Goal: Information Seeking & Learning: Learn about a topic

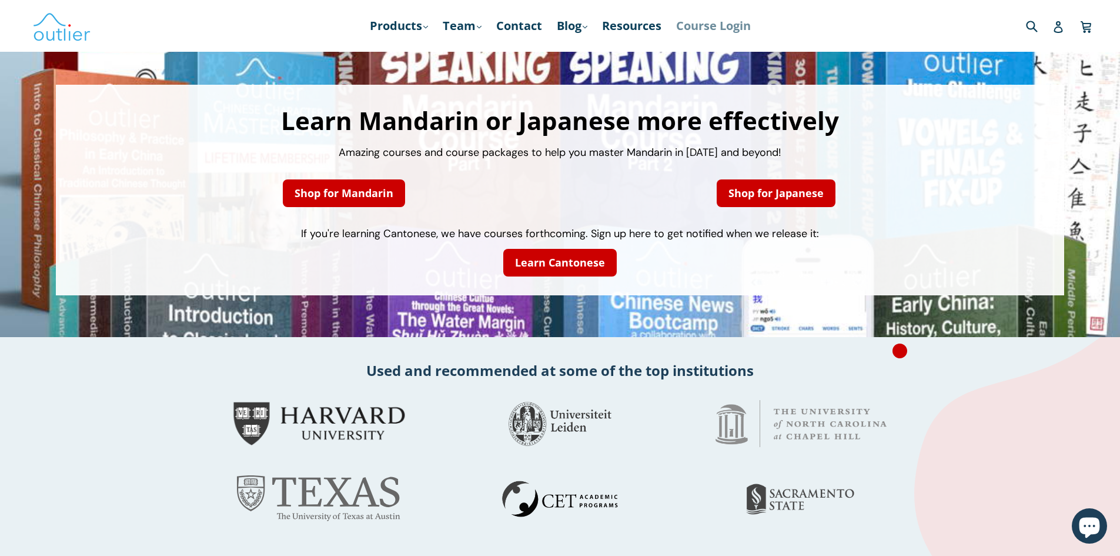
click at [724, 21] on link "Course Login" at bounding box center [713, 25] width 86 height 21
click at [412, 21] on link "Products .cls-1{fill:#231f20} expand" at bounding box center [399, 25] width 70 height 21
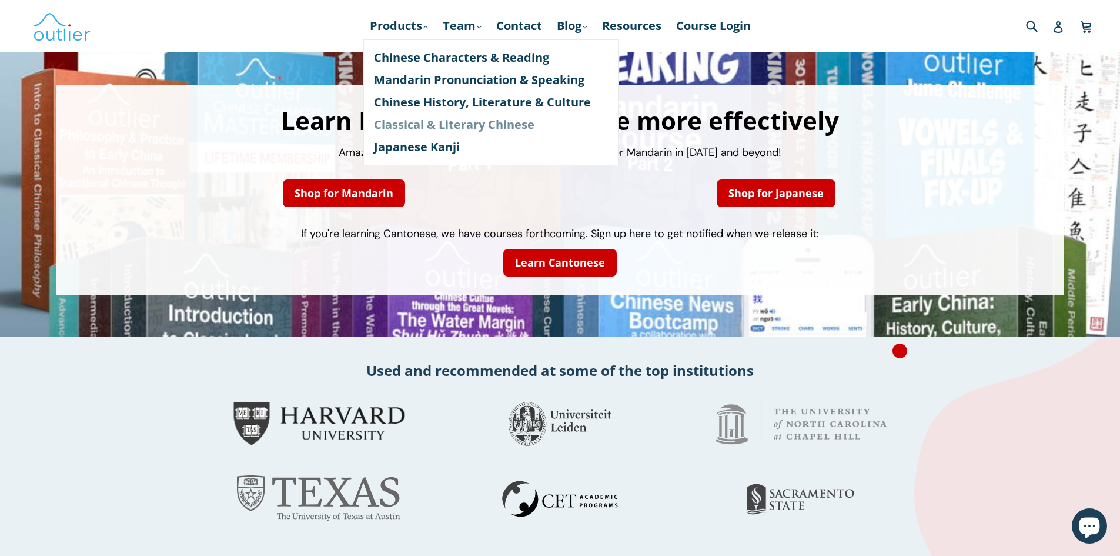
click at [447, 118] on link "Classical & Literary Chinese" at bounding box center [491, 124] width 235 height 22
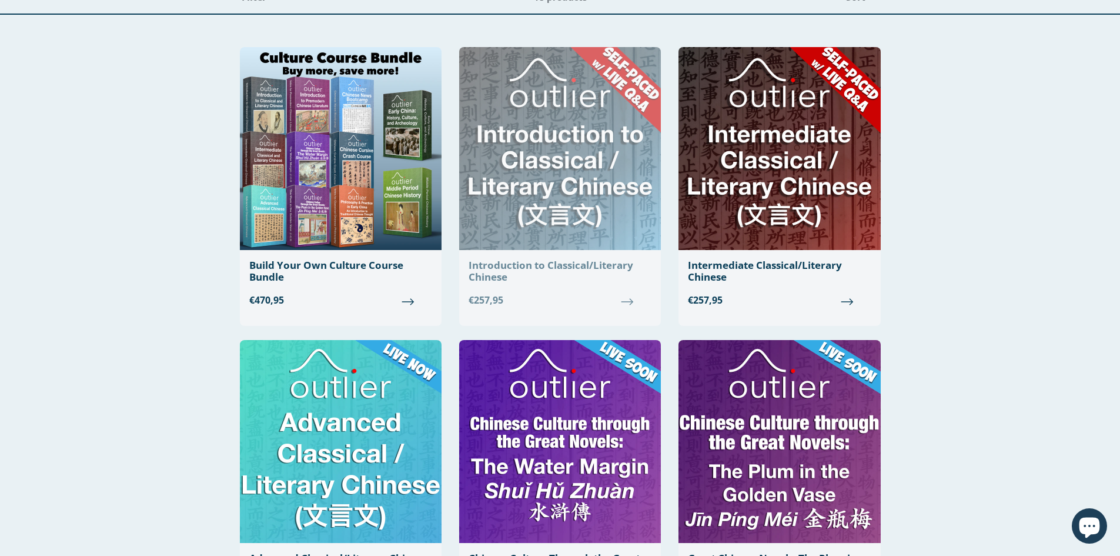
scroll to position [59, 0]
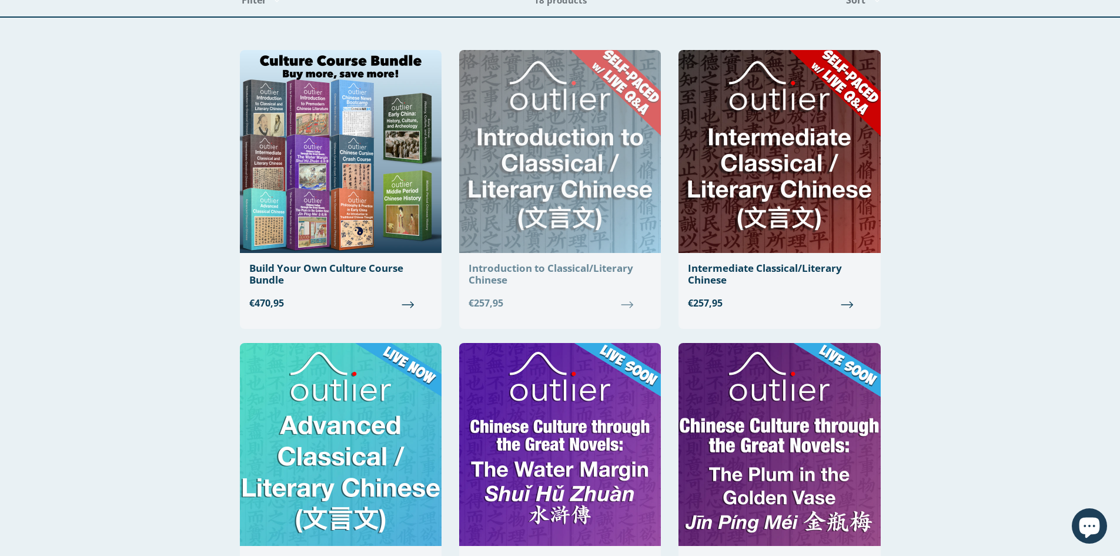
click at [566, 187] on img at bounding box center [560, 151] width 202 height 203
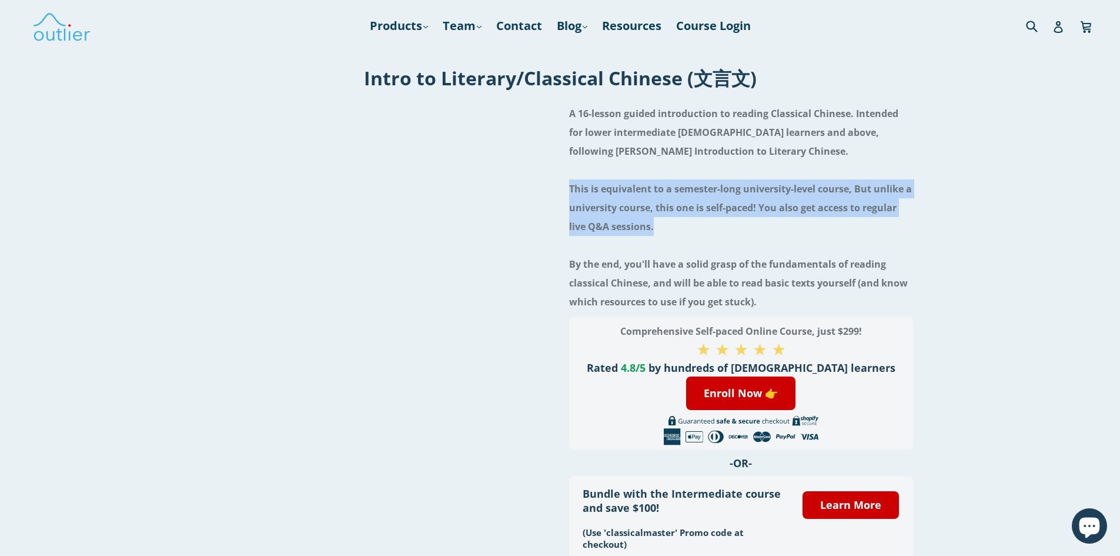
drag, startPoint x: 663, startPoint y: 221, endPoint x: 572, endPoint y: 191, distance: 95.9
click at [572, 191] on h4 "A 16-lesson guided introduction to reading Classical Chinese. Intended for lowe…" at bounding box center [741, 207] width 344 height 207
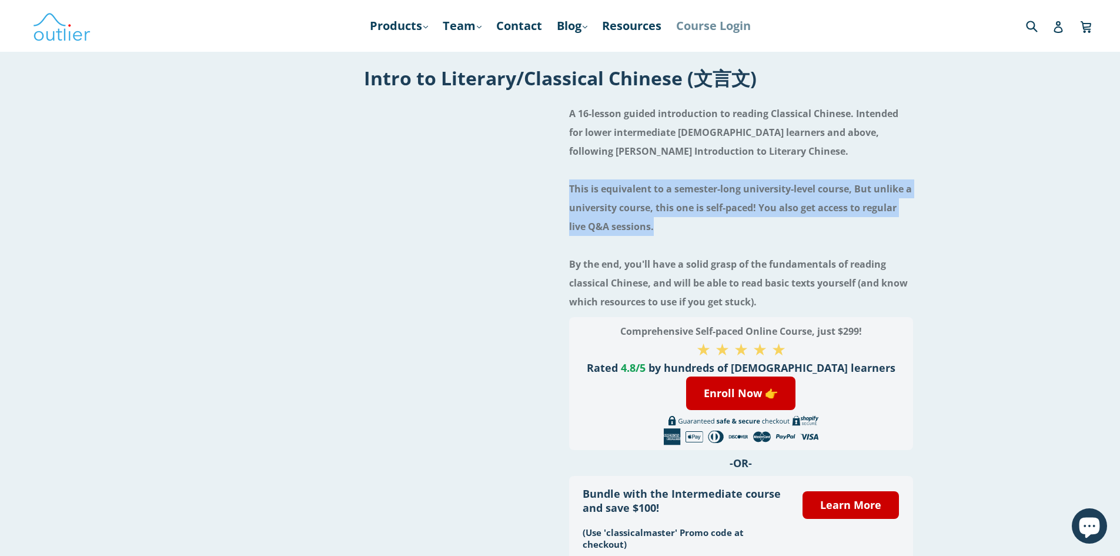
click at [727, 28] on link "Course Login" at bounding box center [713, 25] width 86 height 21
